Goal: Information Seeking & Learning: Learn about a topic

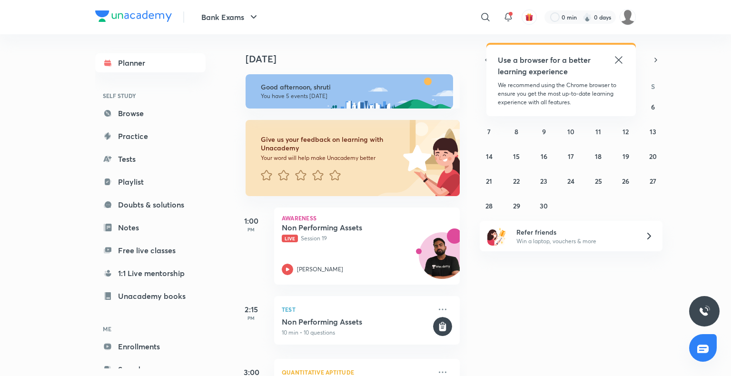
click at [617, 57] on icon at bounding box center [618, 59] width 11 height 11
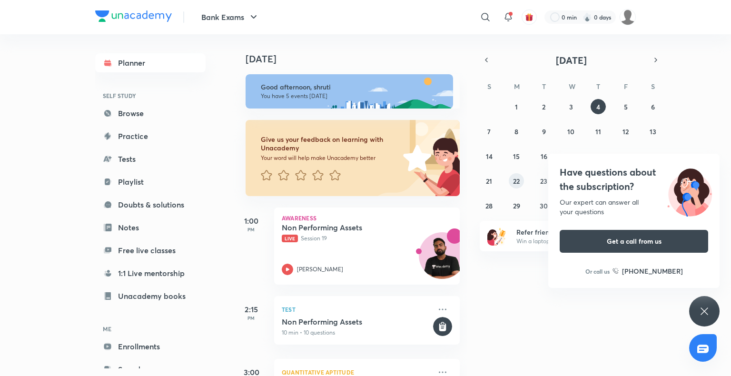
click at [517, 173] on button "22" at bounding box center [516, 180] width 15 height 15
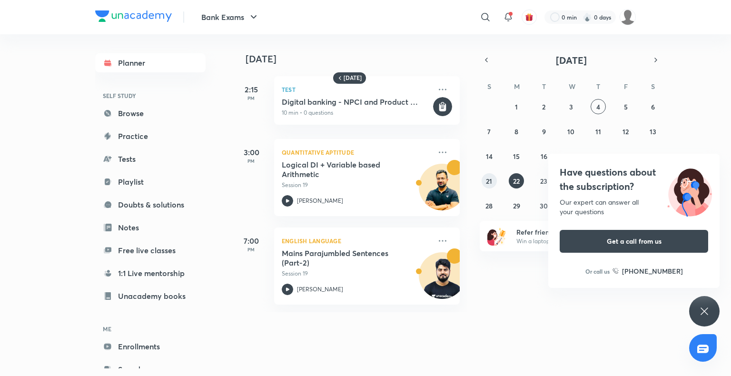
click at [491, 186] on button "21" at bounding box center [488, 180] width 15 height 15
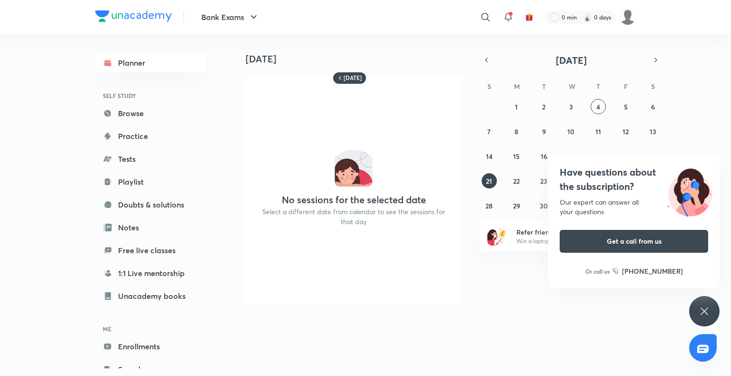
click at [688, 302] on div "[DATE] No sessions for the selected date Select a different date from calendar …" at bounding box center [480, 173] width 497 height 278
click at [696, 307] on div "Have questions about the subscription? Our expert can answer all your questions…" at bounding box center [704, 311] width 30 height 30
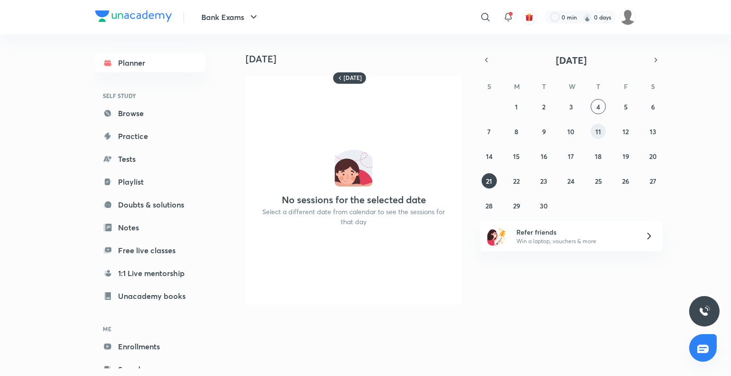
click at [597, 135] on abbr "11" at bounding box center [598, 131] width 6 height 9
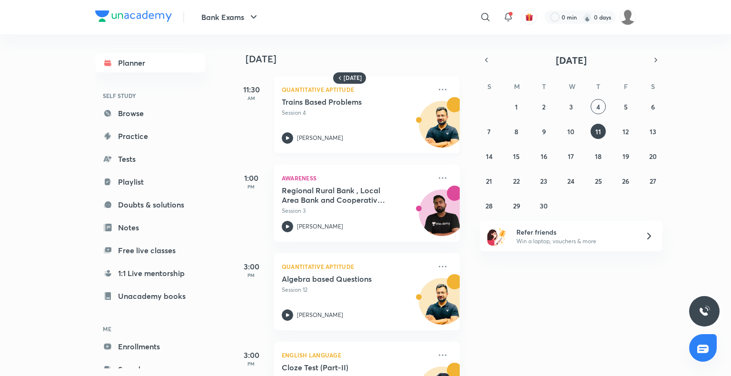
click at [290, 142] on icon at bounding box center [287, 137] width 11 height 11
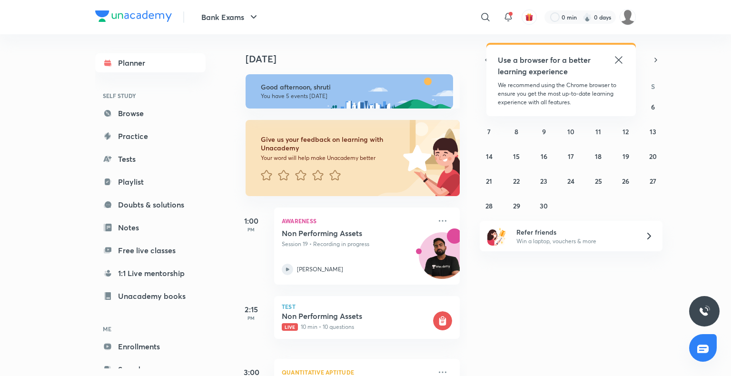
click at [619, 55] on icon at bounding box center [618, 59] width 11 height 11
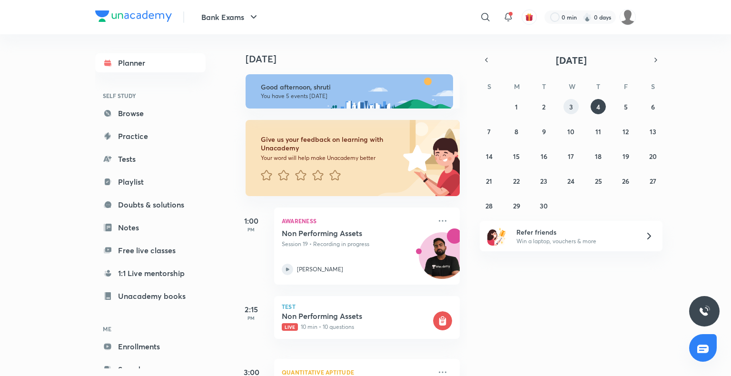
click at [564, 103] on button "3" at bounding box center [570, 106] width 15 height 15
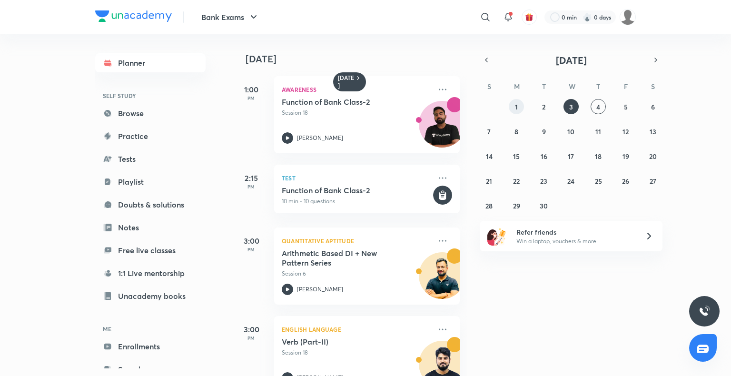
click at [518, 106] on button "1" at bounding box center [516, 106] width 15 height 15
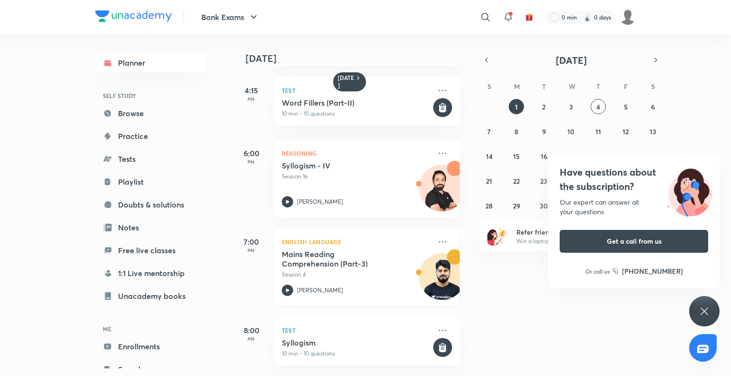
scroll to position [485, 0]
drag, startPoint x: 541, startPoint y: 98, endPoint x: 544, endPoint y: 103, distance: 6.0
click at [544, 103] on div "S M T W T F S 31 1 2 3 4 5 6 7 8 9 10 11 12 13 14 15 16 17 18 19 20 21 22 23 24…" at bounding box center [571, 145] width 183 height 135
click at [544, 103] on abbr "2" at bounding box center [543, 106] width 3 height 9
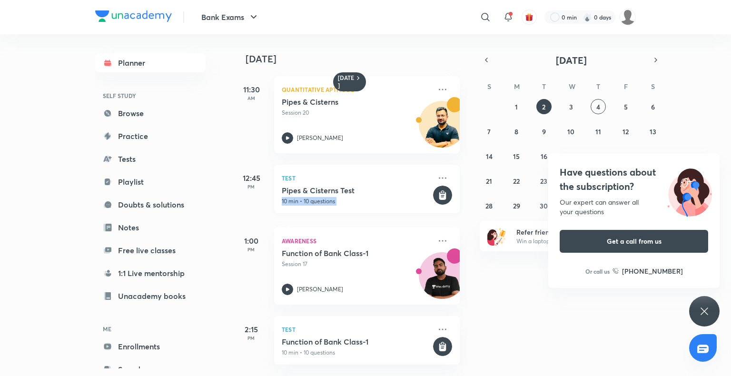
drag, startPoint x: 432, startPoint y: 195, endPoint x: 407, endPoint y: 187, distance: 26.3
click at [407, 187] on div "Test Pipes & Cisterns Test 10 min • 10 questions" at bounding box center [367, 189] width 186 height 49
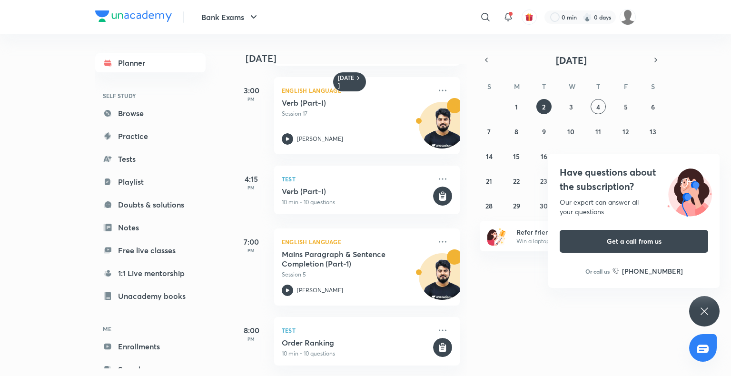
scroll to position [397, 0]
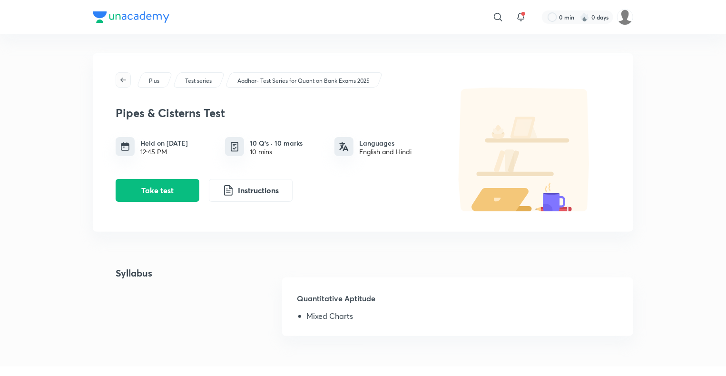
click at [124, 79] on icon "button" at bounding box center [123, 80] width 8 height 8
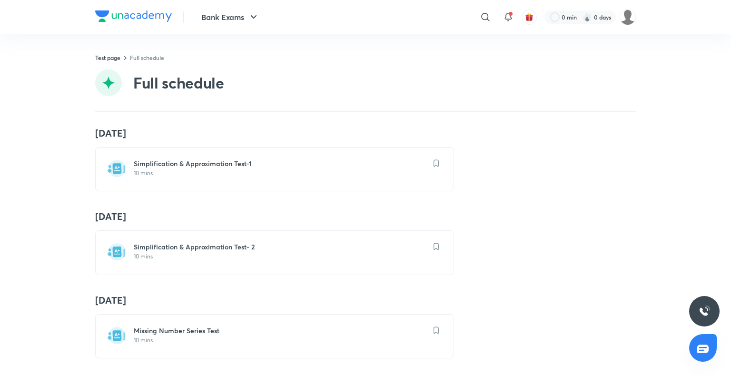
click at [210, 29] on div "Bank Exams ​ 0 min 0 days" at bounding box center [365, 17] width 540 height 34
click at [216, 20] on button "Bank Exams" at bounding box center [230, 17] width 69 height 19
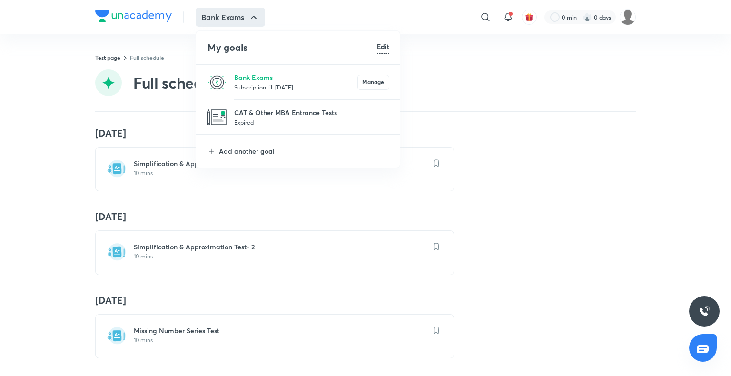
click at [230, 77] on li "Bank Exams Subscription till 26 Jul 2027 Manage" at bounding box center [298, 82] width 205 height 35
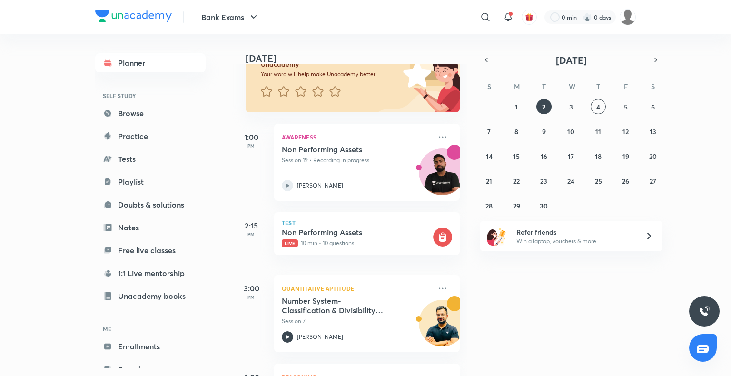
scroll to position [84, 0]
click at [547, 111] on button "2" at bounding box center [543, 106] width 15 height 15
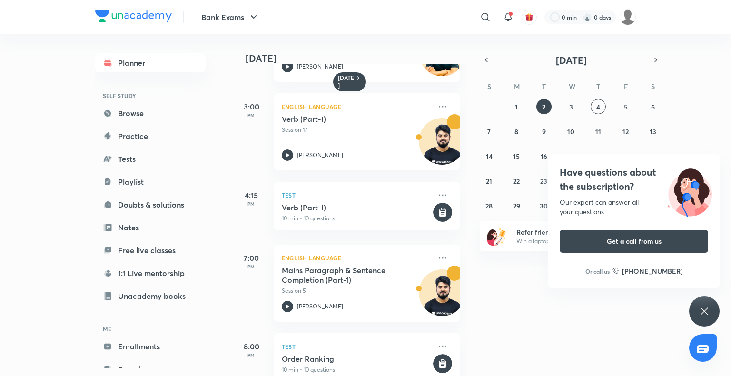
scroll to position [372, 0]
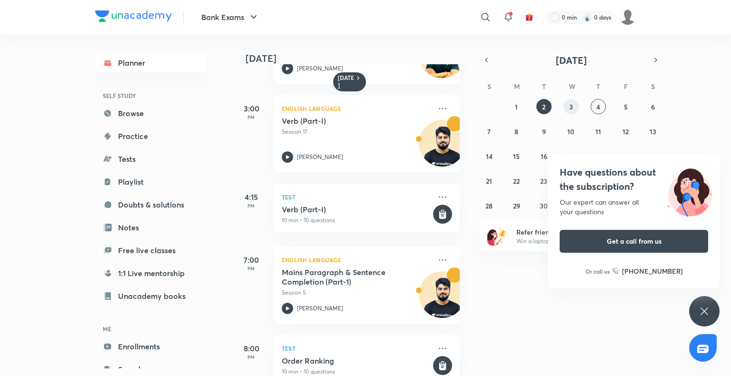
click at [569, 108] on abbr "3" at bounding box center [571, 106] width 4 height 9
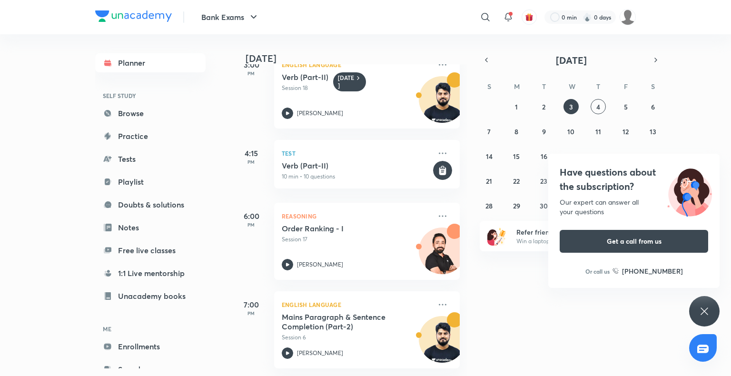
scroll to position [334, 0]
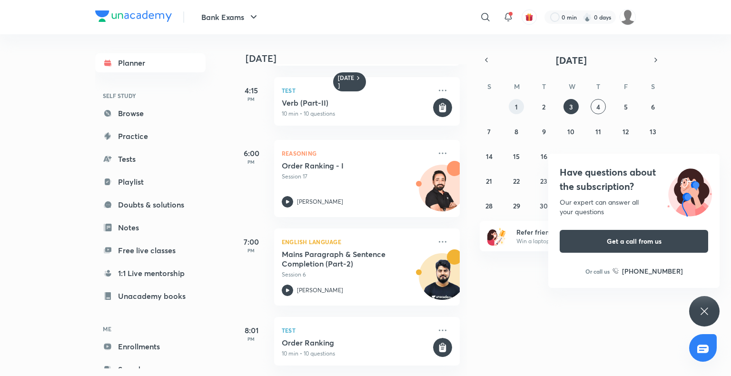
click at [518, 107] on button "1" at bounding box center [516, 106] width 15 height 15
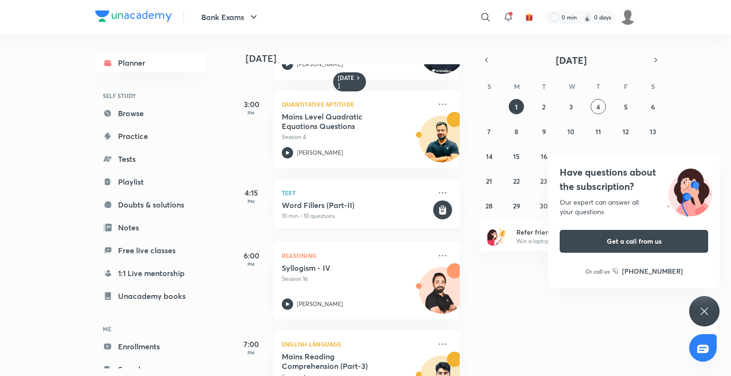
scroll to position [485, 0]
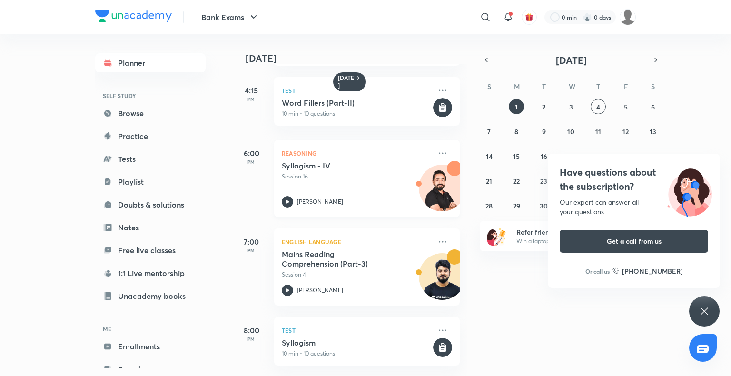
click at [343, 172] on p "Session 16" at bounding box center [356, 176] width 149 height 9
click at [706, 309] on icon at bounding box center [703, 310] width 7 height 7
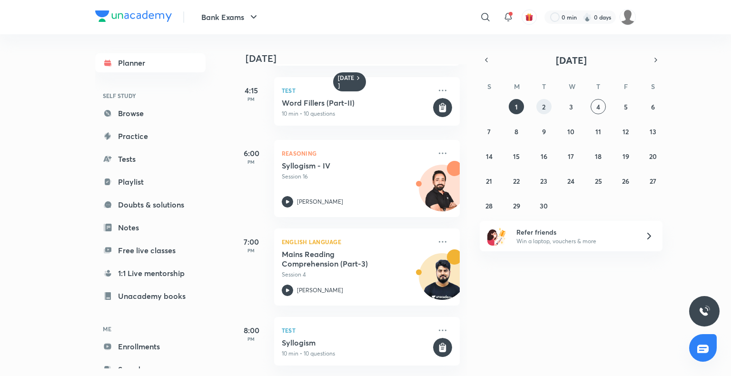
click at [540, 103] on button "2" at bounding box center [543, 106] width 15 height 15
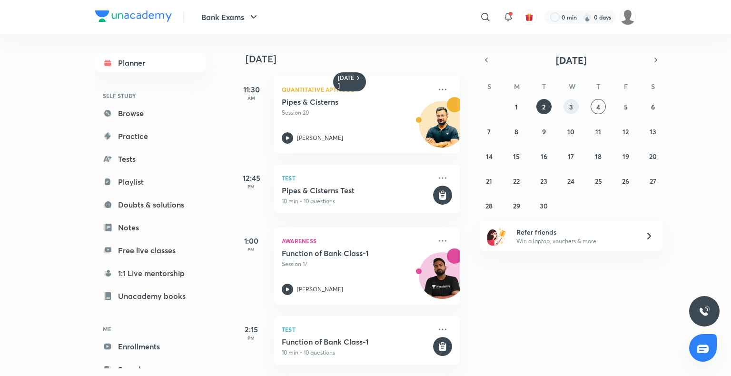
click at [569, 106] on abbr "3" at bounding box center [571, 106] width 4 height 9
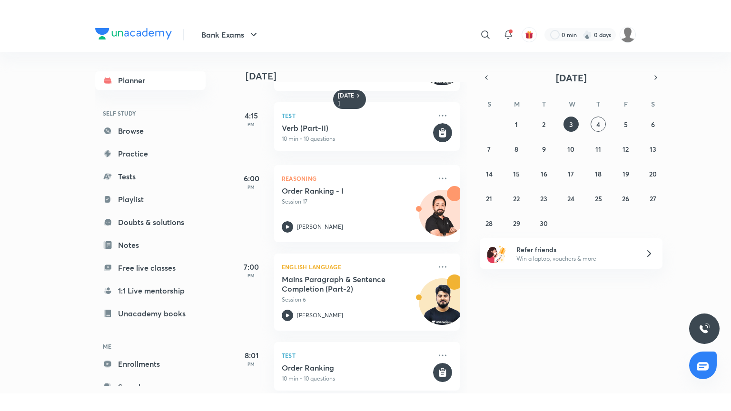
scroll to position [334, 0]
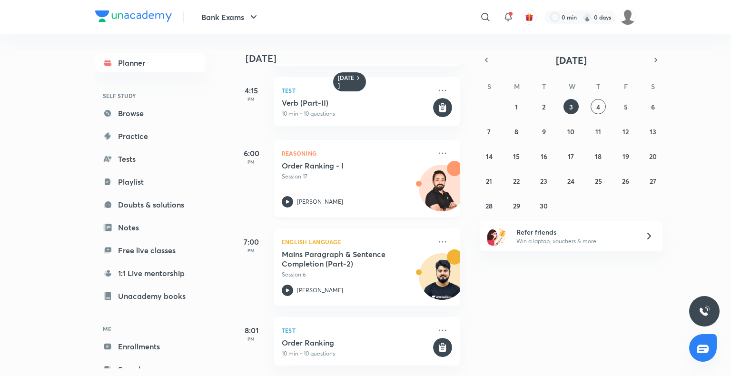
click at [285, 196] on icon at bounding box center [287, 201] width 11 height 11
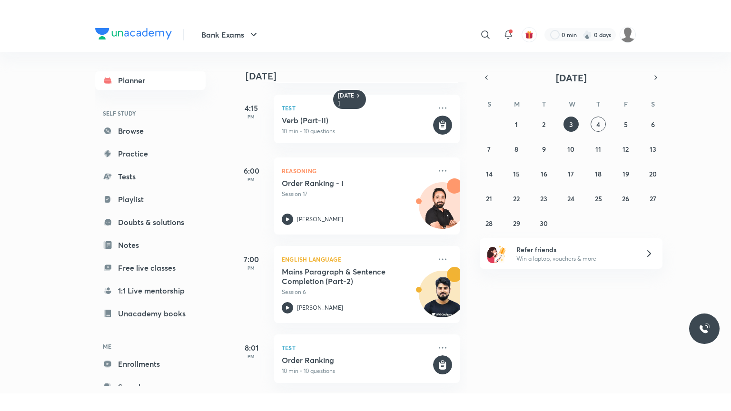
scroll to position [299, 0]
